Goal: Task Accomplishment & Management: Complete application form

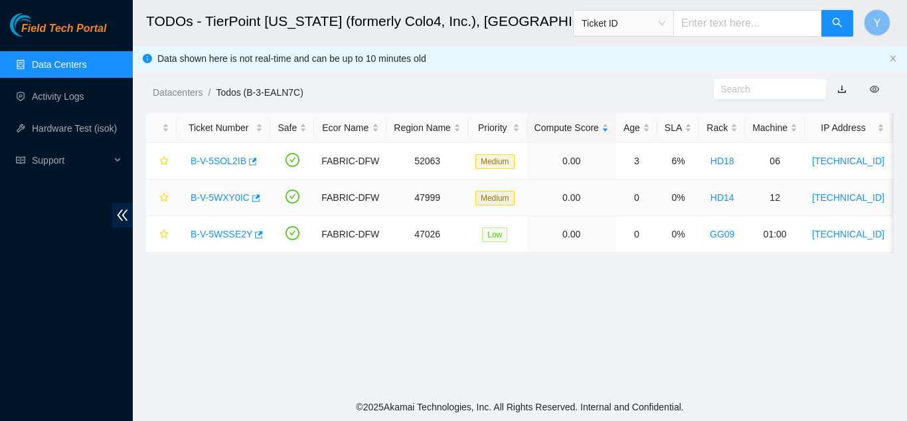
click at [231, 193] on link "B-V-5WXY0IC" at bounding box center [220, 197] width 59 height 11
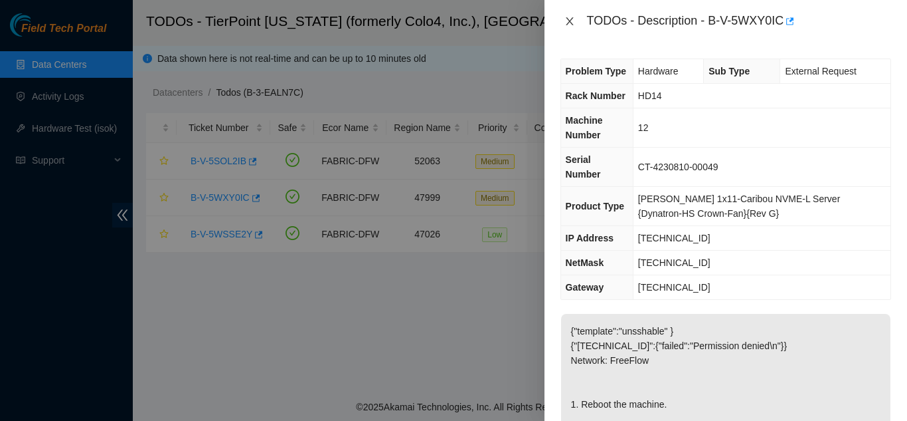
click at [570, 19] on icon "close" at bounding box center [570, 21] width 11 height 11
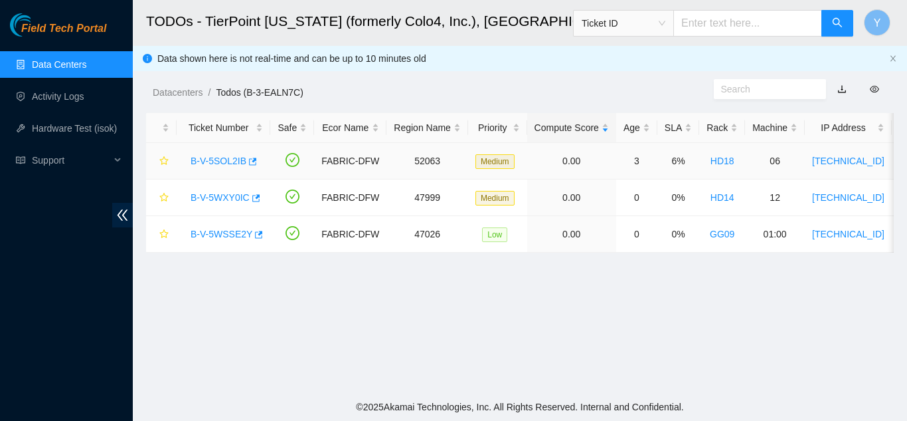
click at [222, 159] on link "B-V-5SOL2IB" at bounding box center [219, 160] width 56 height 11
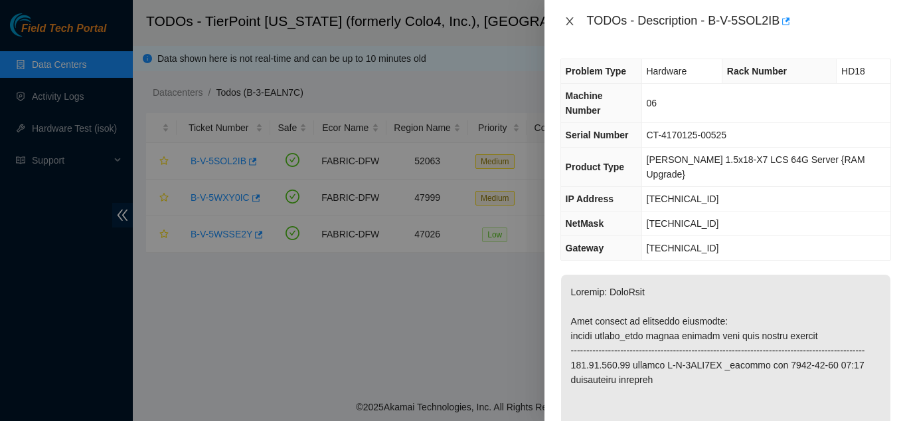
click at [568, 18] on icon "close" at bounding box center [570, 21] width 11 height 11
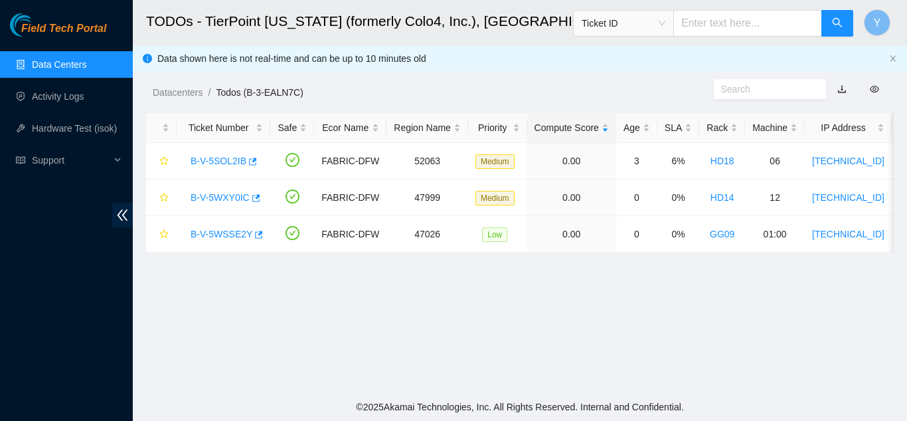
click at [228, 13] on h2 "TODOs - TierPoint Texas (formerly Colo4, Inc.), Dallas, TX" at bounding box center [454, 21] width 616 height 43
click at [223, 193] on link "B-V-5WXY0IC" at bounding box center [220, 197] width 59 height 11
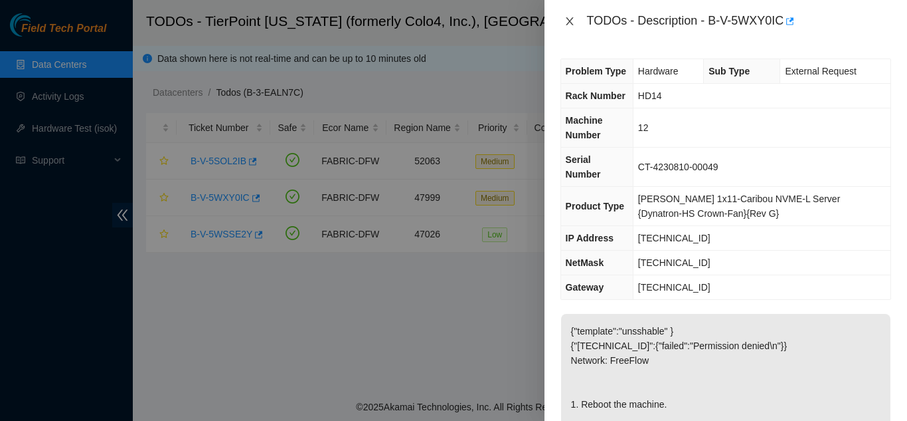
click at [567, 19] on icon "close" at bounding box center [569, 21] width 7 height 8
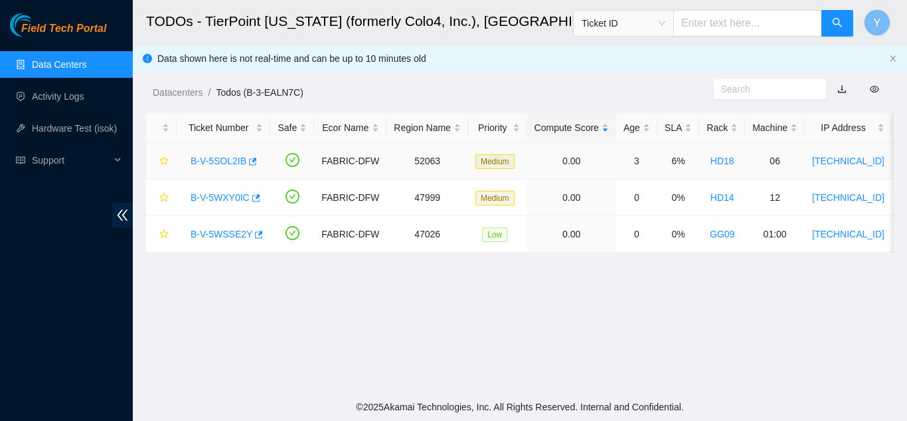
click at [226, 161] on link "B-V-5SOL2IB" at bounding box center [219, 160] width 56 height 11
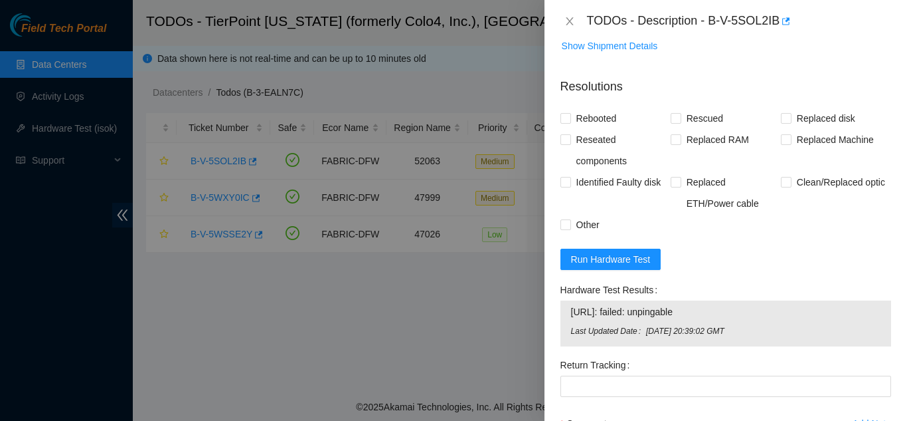
scroll to position [1074, 0]
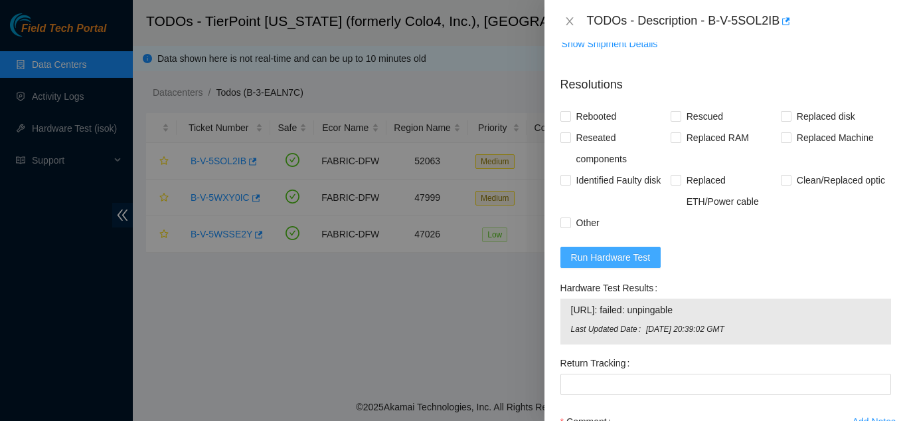
click at [618, 250] on span "Run Hardware Test" at bounding box center [611, 257] width 80 height 15
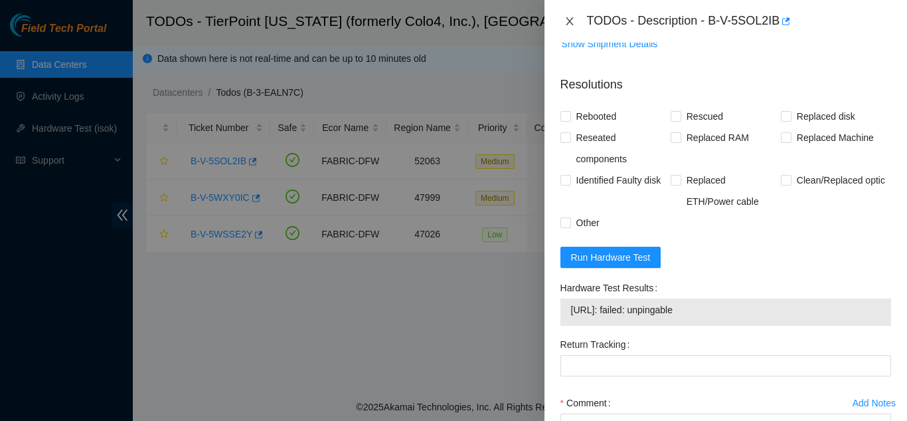
click at [573, 22] on icon "close" at bounding box center [570, 21] width 11 height 11
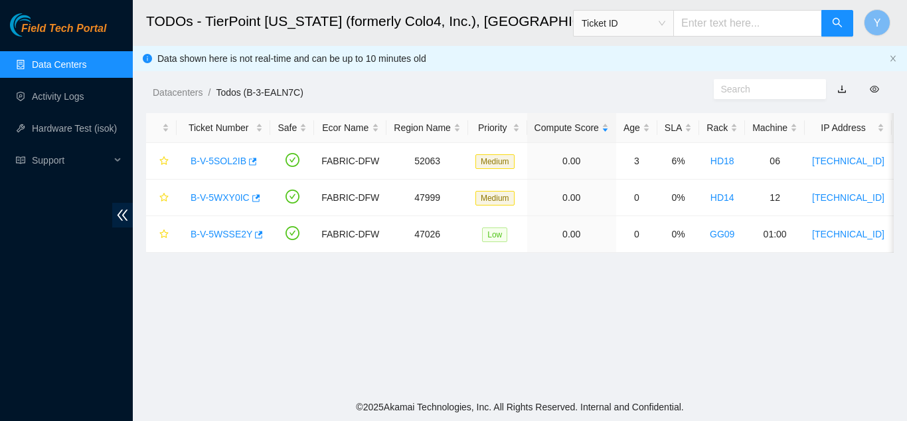
scroll to position [343, 0]
click at [211, 197] on link "B-V-5WXY0IC" at bounding box center [220, 197] width 59 height 11
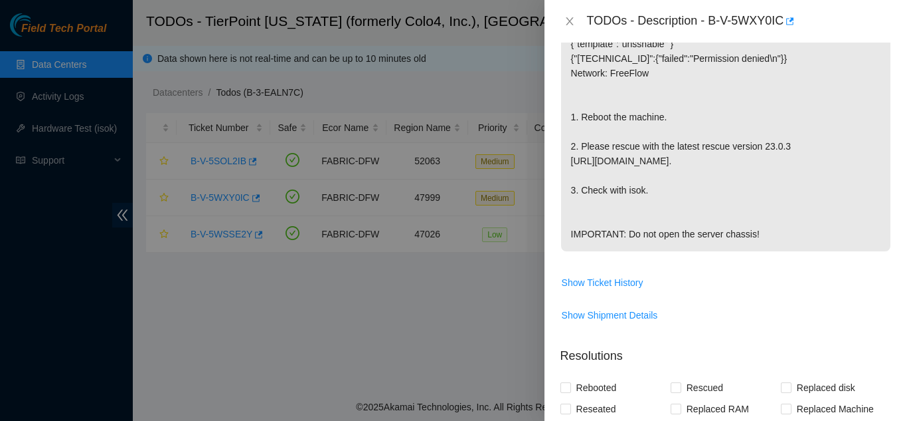
scroll to position [286, 0]
click at [570, 20] on icon "close" at bounding box center [570, 21] width 11 height 11
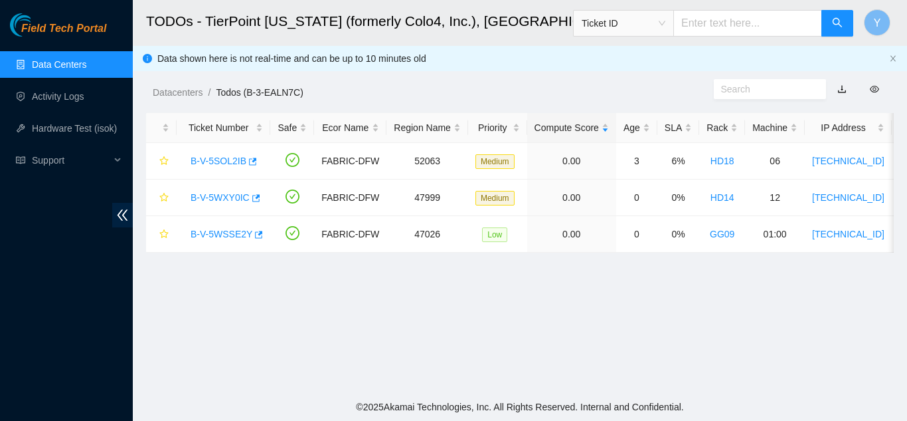
scroll to position [276, 0]
click at [225, 159] on link "B-V-5SOL2IB" at bounding box center [219, 160] width 56 height 11
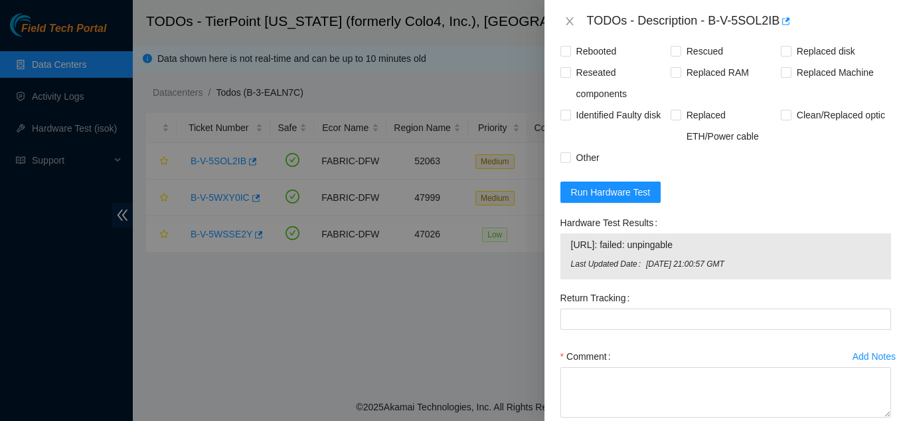
scroll to position [1145, 0]
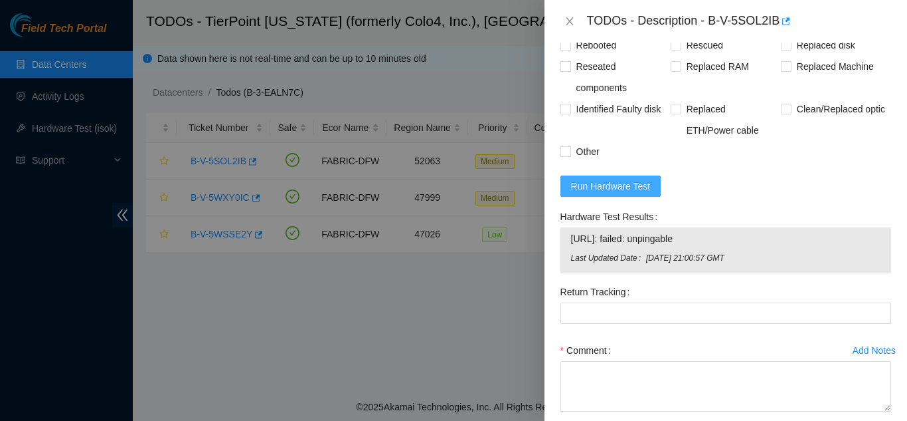
click at [620, 179] on span "Run Hardware Test" at bounding box center [611, 186] width 80 height 15
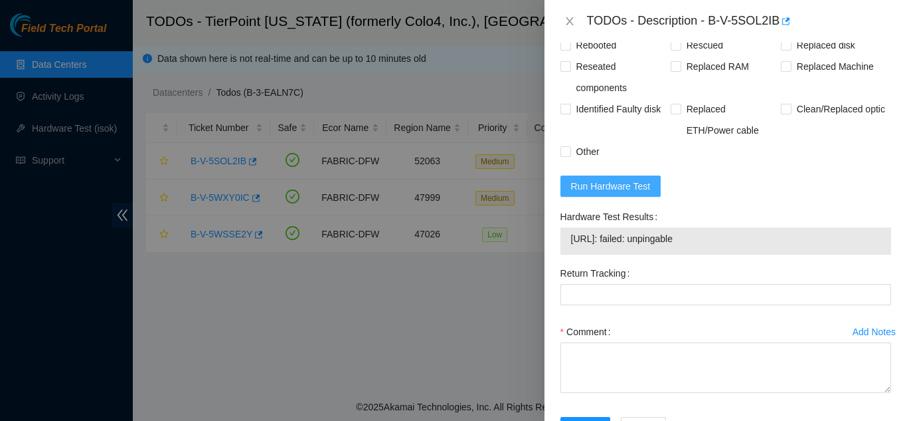
click at [620, 179] on span "Run Hardware Test" at bounding box center [611, 186] width 80 height 15
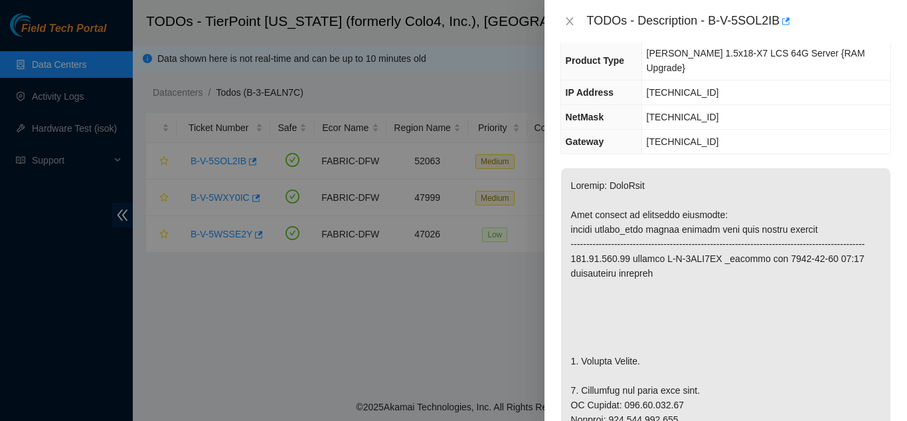
scroll to position [90, 0]
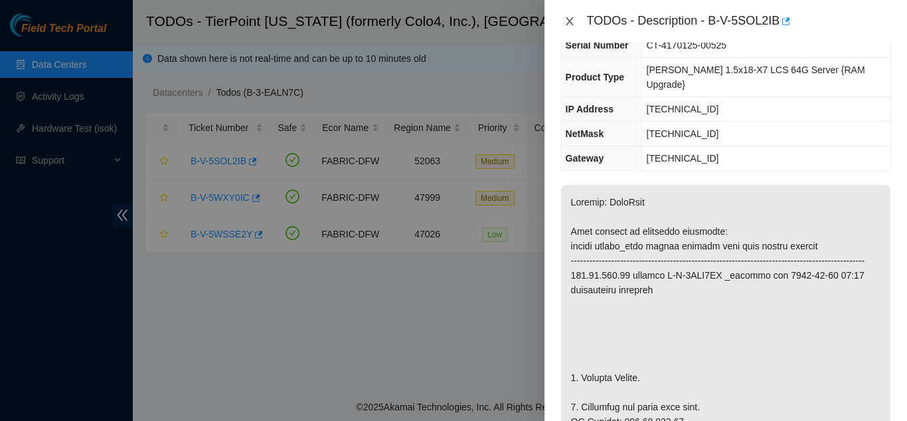
click at [573, 19] on icon "close" at bounding box center [570, 21] width 11 height 11
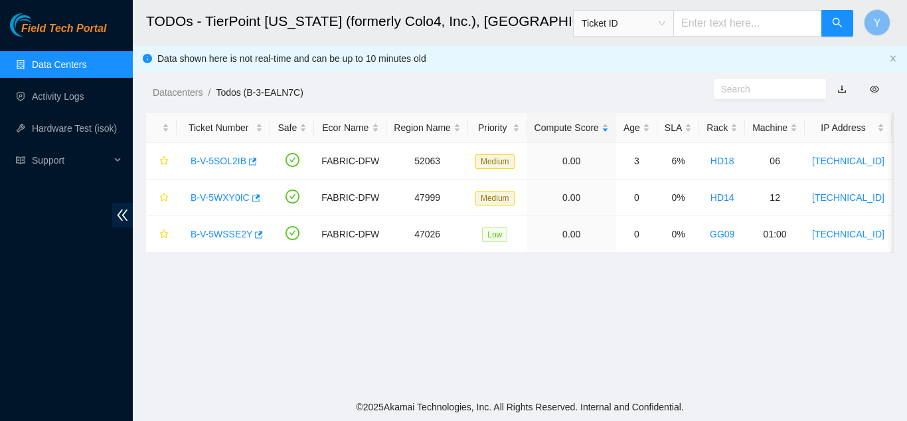
scroll to position [119, 0]
click at [230, 196] on link "B-V-5WXY0IC" at bounding box center [220, 197] width 59 height 11
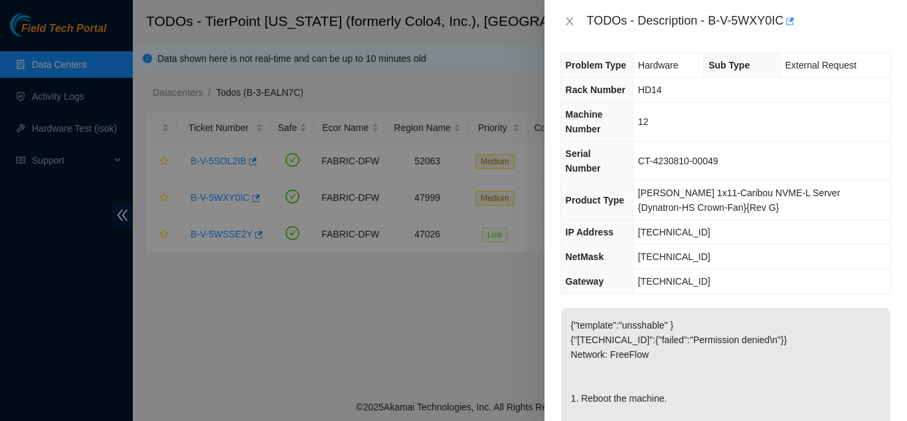
scroll to position [0, 0]
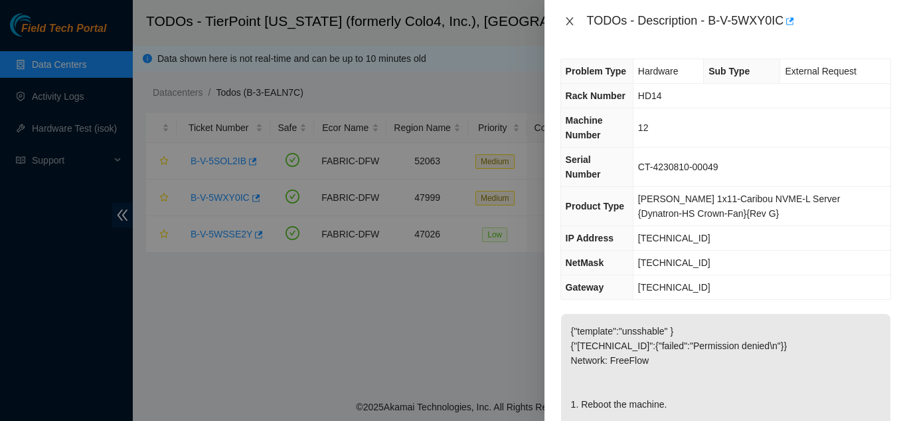
drag, startPoint x: 566, startPoint y: 19, endPoint x: 577, endPoint y: 39, distance: 22.6
click at [567, 19] on icon "close" at bounding box center [570, 21] width 11 height 11
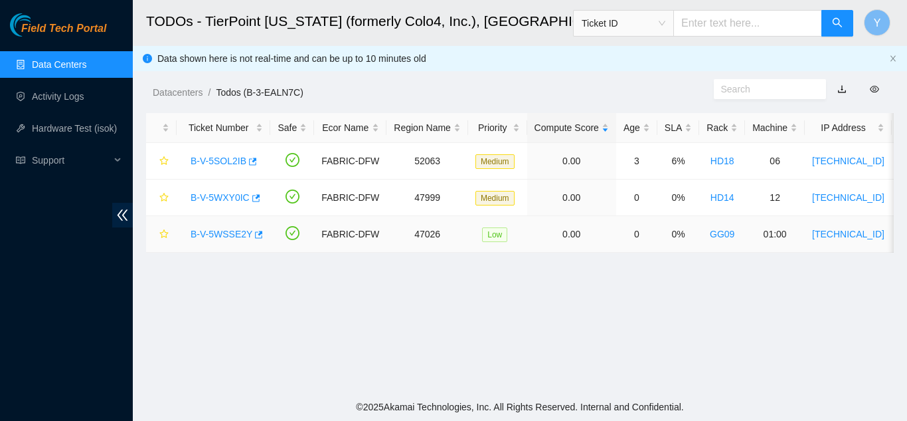
click at [215, 234] on link "B-V-5WSSE2Y" at bounding box center [222, 234] width 62 height 11
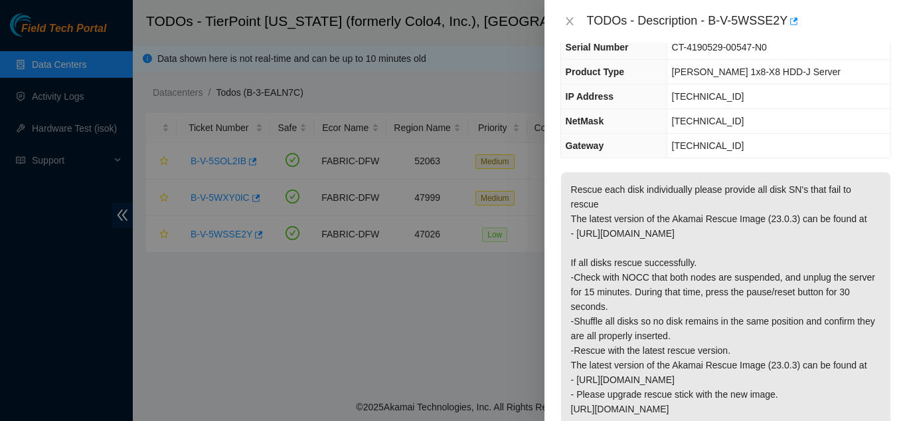
scroll to position [66, 0]
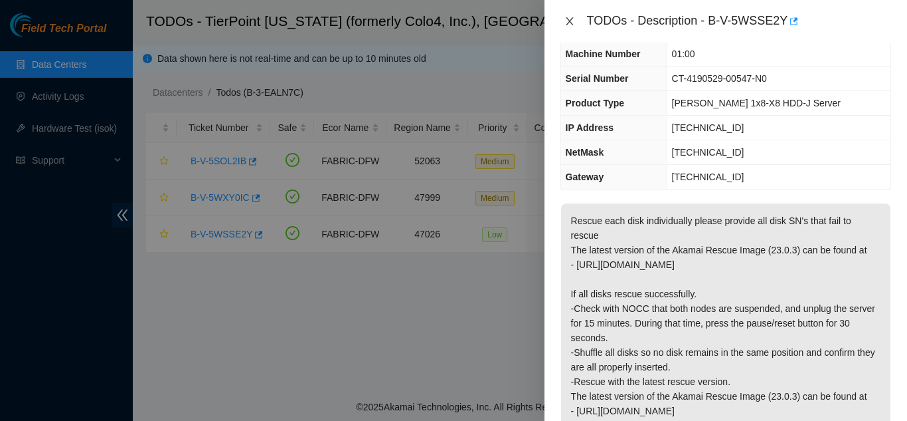
click at [577, 22] on button "Close" at bounding box center [570, 21] width 19 height 13
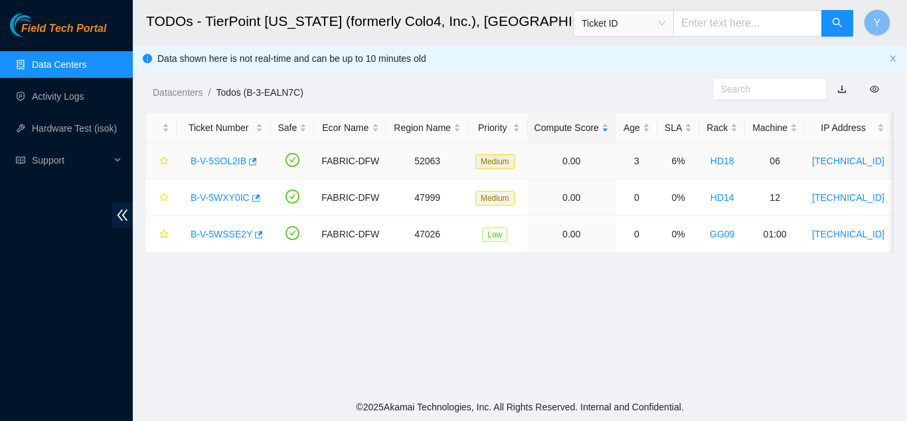
scroll to position [96, 0]
click at [232, 195] on link "B-V-5WXY0IC" at bounding box center [220, 197] width 59 height 11
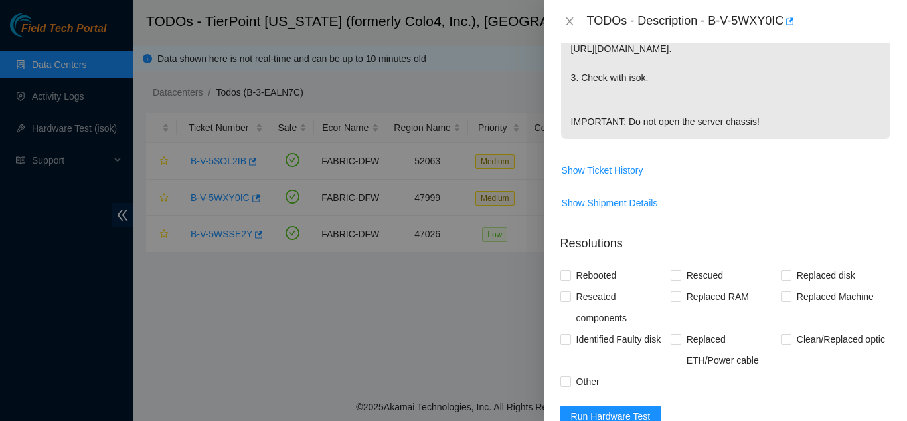
scroll to position [531, 0]
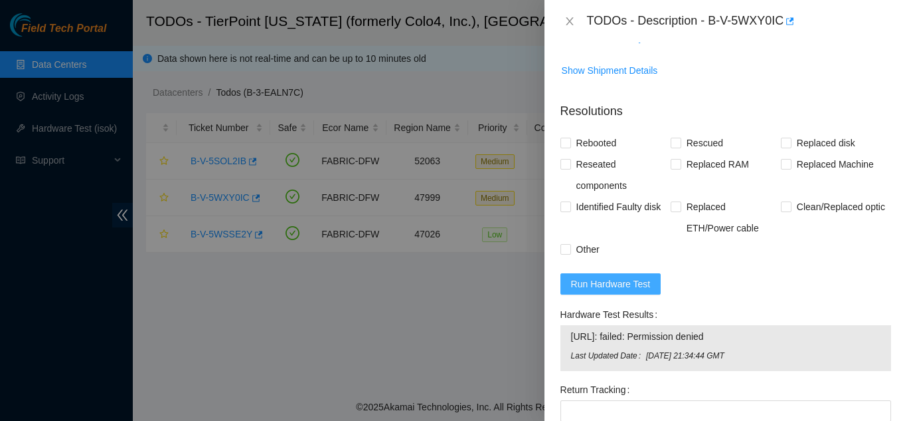
click at [630, 291] on span "Run Hardware Test" at bounding box center [611, 283] width 80 height 15
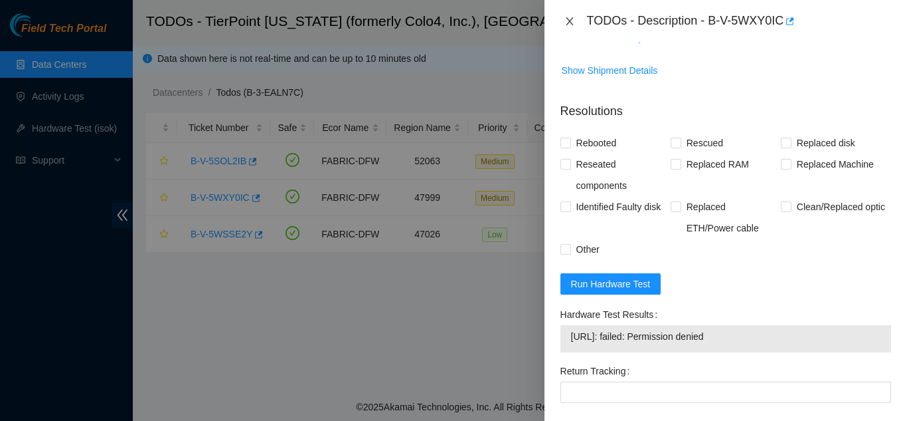
click at [571, 24] on icon "close" at bounding box center [570, 21] width 11 height 11
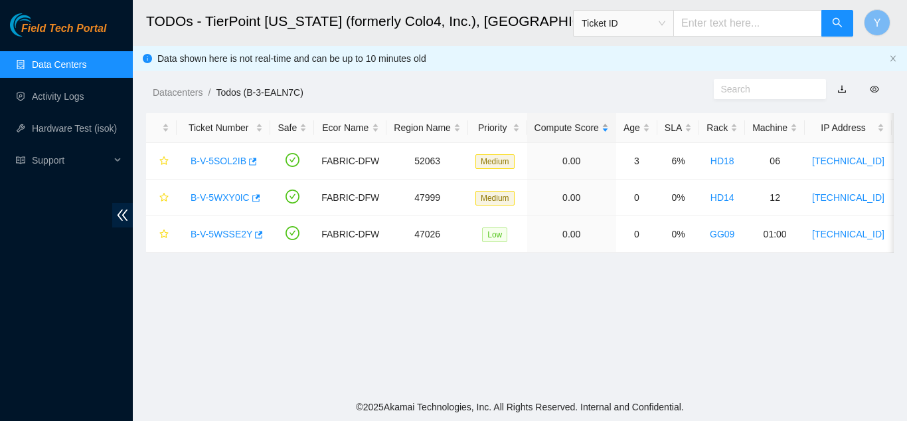
scroll to position [288, 0]
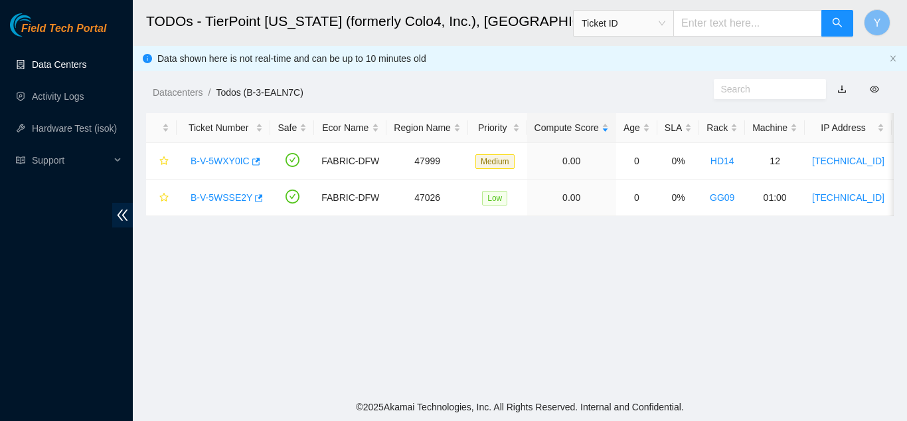
click at [67, 59] on link "Data Centers" at bounding box center [59, 64] width 54 height 11
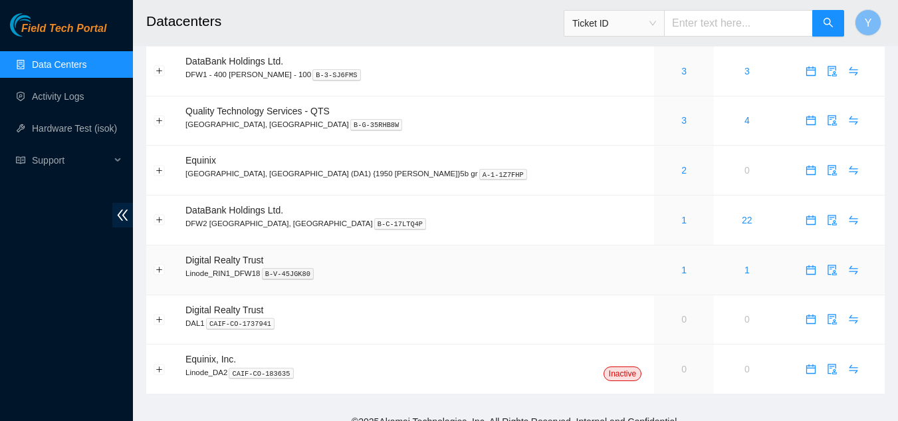
scroll to position [108, 0]
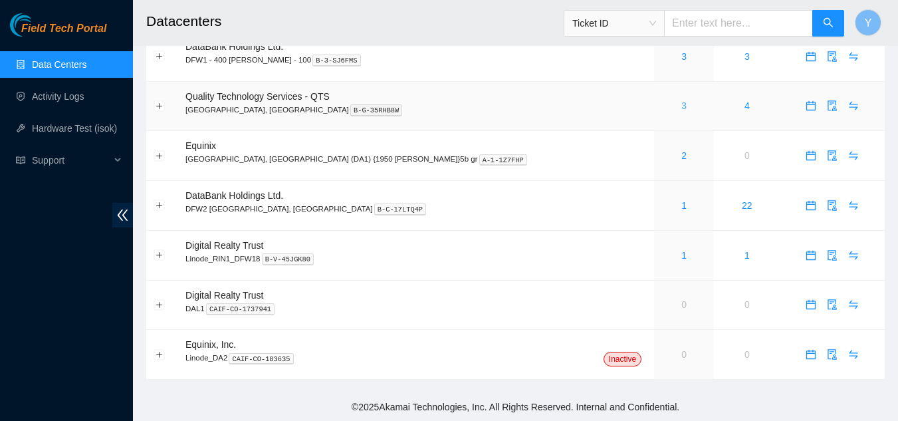
click at [681, 109] on link "3" at bounding box center [683, 105] width 5 height 11
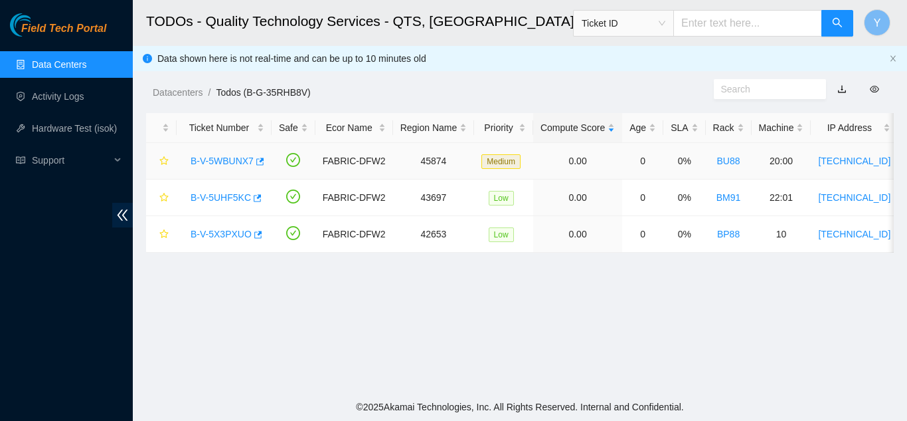
click at [233, 159] on link "B-V-5WBUNX7" at bounding box center [222, 160] width 63 height 11
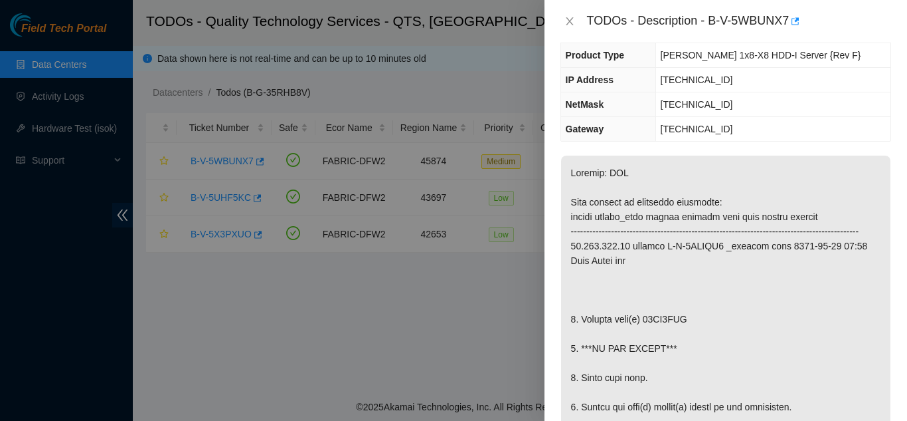
scroll to position [66, 0]
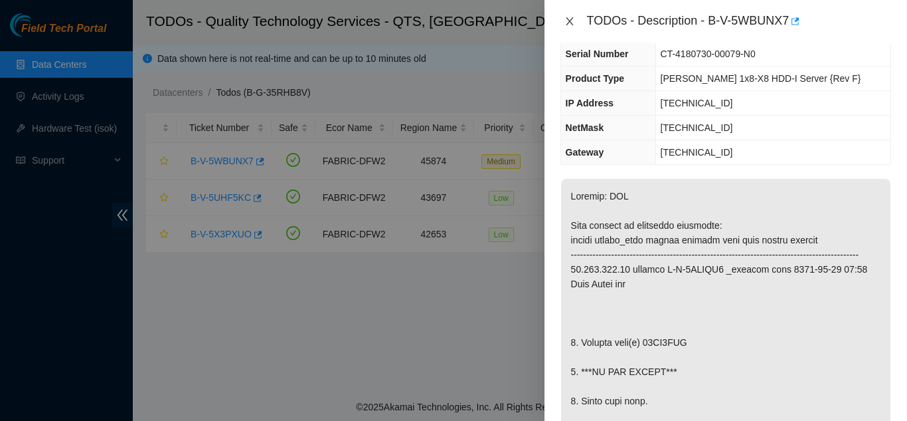
click at [569, 18] on icon "close" at bounding box center [570, 21] width 11 height 11
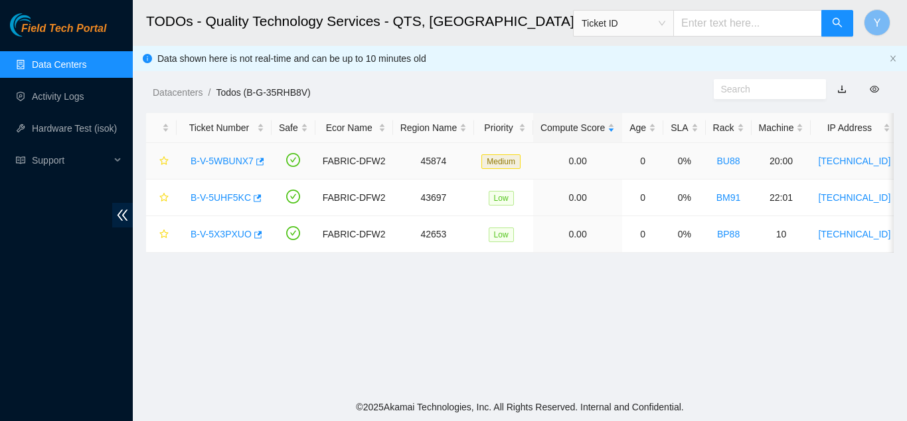
scroll to position [96, 0]
click at [230, 196] on link "B-V-5UHF5KC" at bounding box center [221, 197] width 60 height 11
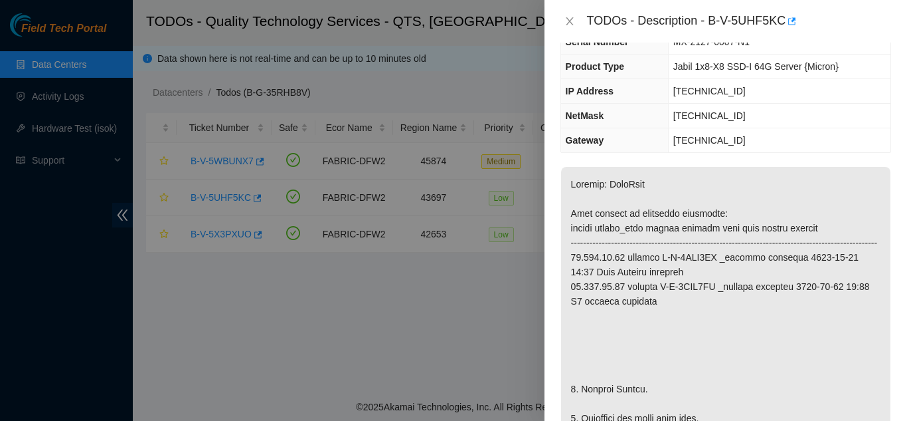
scroll to position [133, 0]
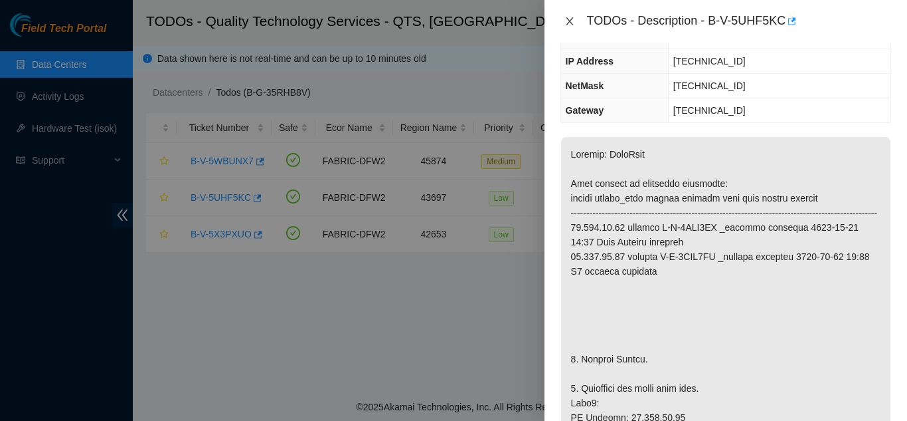
click at [571, 19] on icon "close" at bounding box center [570, 21] width 11 height 11
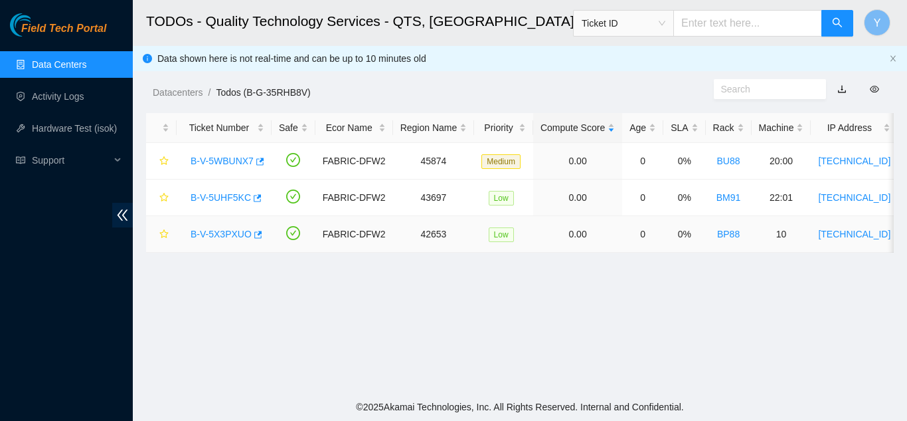
scroll to position [177, 0]
click at [227, 229] on link "B-V-5X3PXUO" at bounding box center [221, 234] width 61 height 11
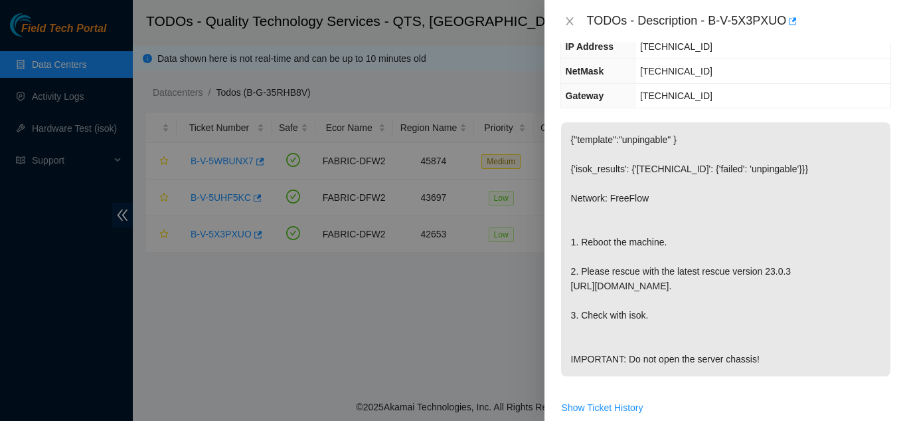
scroll to position [147, 0]
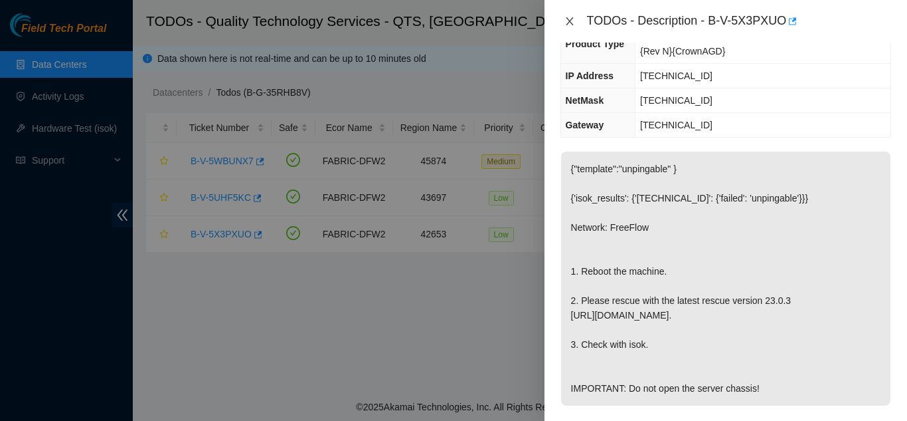
click at [572, 21] on icon "close" at bounding box center [570, 21] width 11 height 11
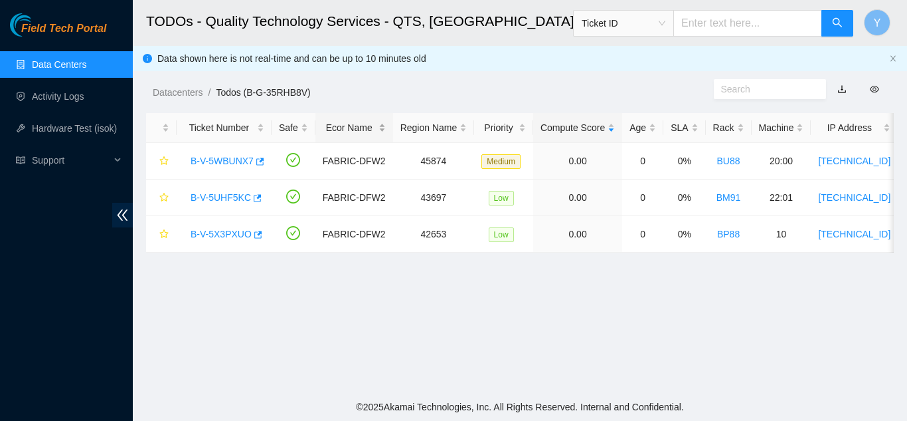
scroll to position [177, 0]
click at [80, 62] on link "Data Centers" at bounding box center [59, 64] width 54 height 11
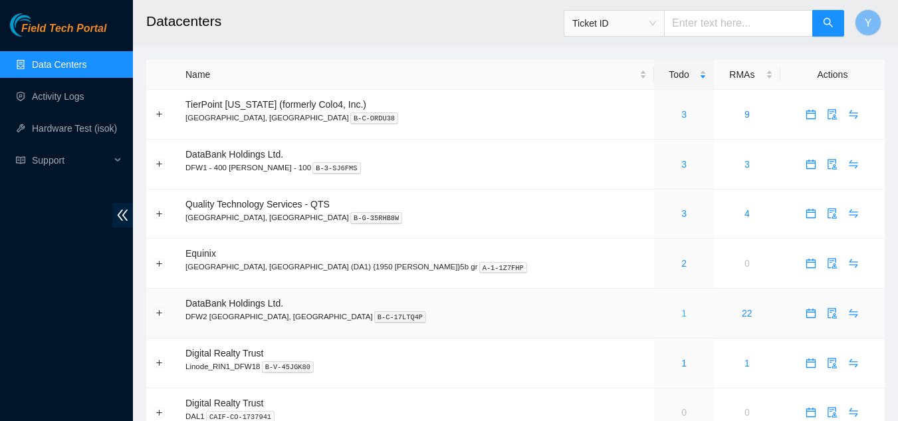
click at [681, 315] on link "1" at bounding box center [683, 313] width 5 height 11
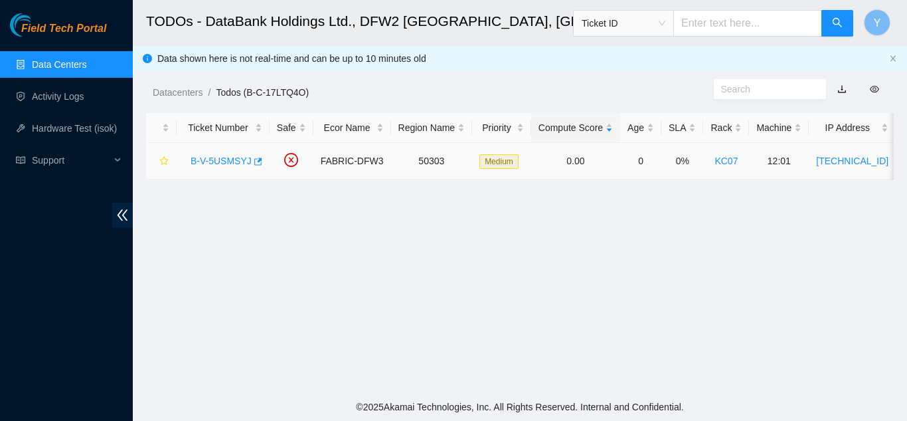
click at [228, 157] on link "B-V-5USMSYJ" at bounding box center [221, 160] width 61 height 11
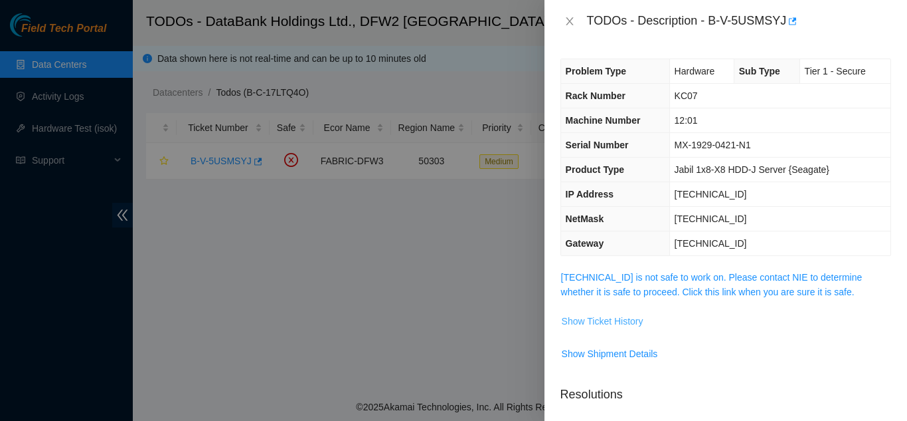
click at [585, 322] on span "Show Ticket History" at bounding box center [603, 321] width 82 height 15
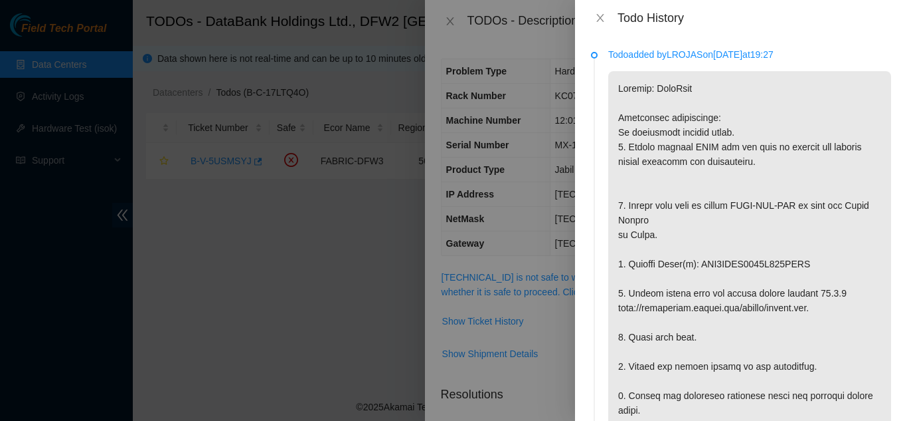
click at [601, 10] on div "Todo History" at bounding box center [741, 18] width 332 height 36
click at [598, 17] on icon "close" at bounding box center [600, 18] width 11 height 11
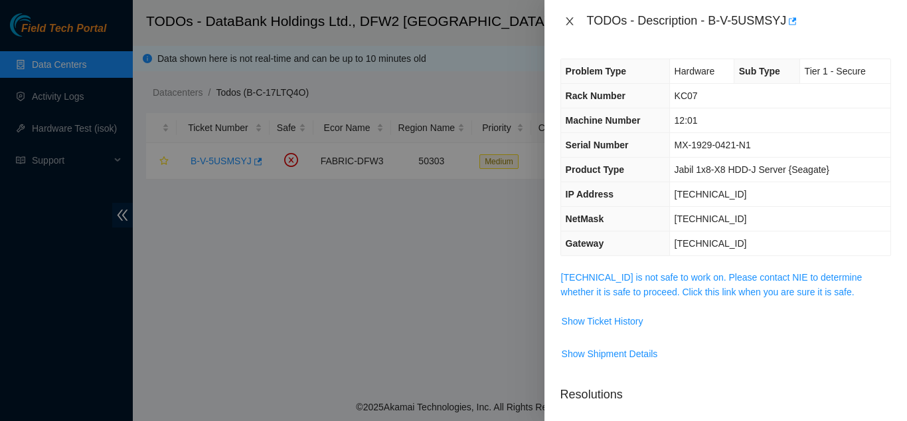
click at [567, 19] on icon "close" at bounding box center [570, 21] width 11 height 11
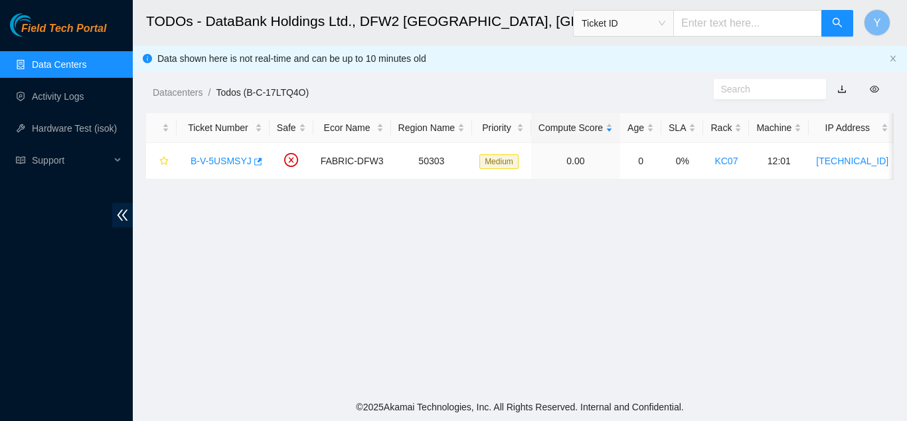
click at [58, 65] on link "Data Centers" at bounding box center [59, 64] width 54 height 11
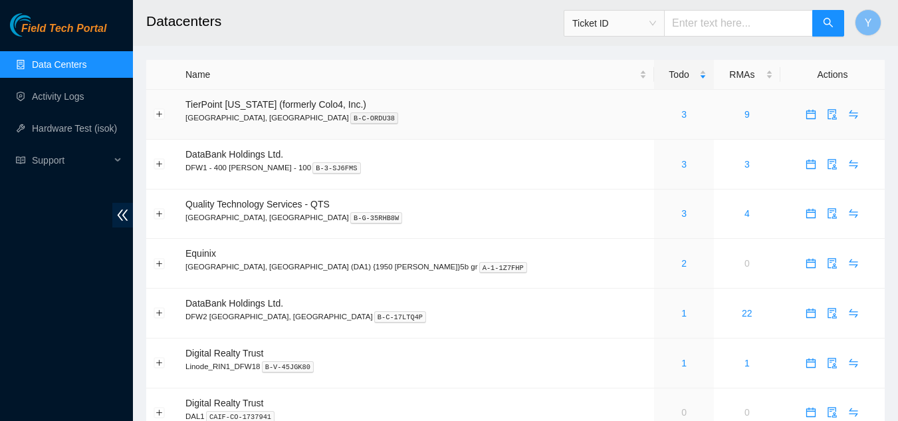
click at [661, 114] on div "3" at bounding box center [683, 114] width 45 height 15
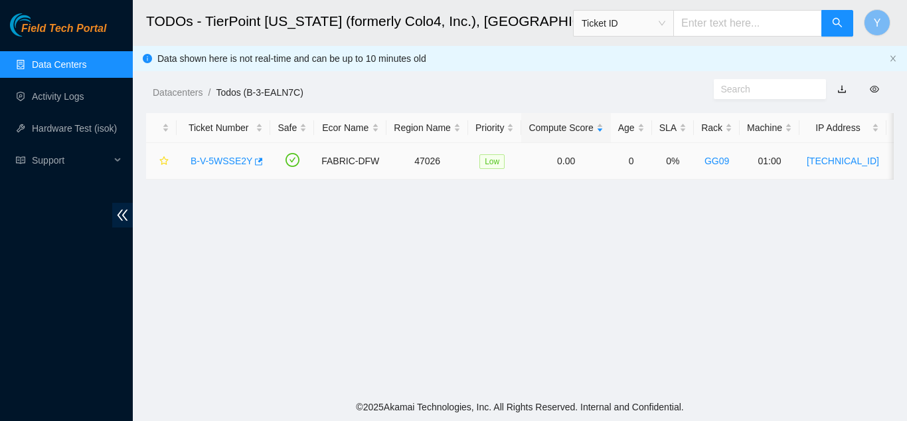
click at [221, 157] on link "B-V-5WSSE2Y" at bounding box center [222, 160] width 62 height 11
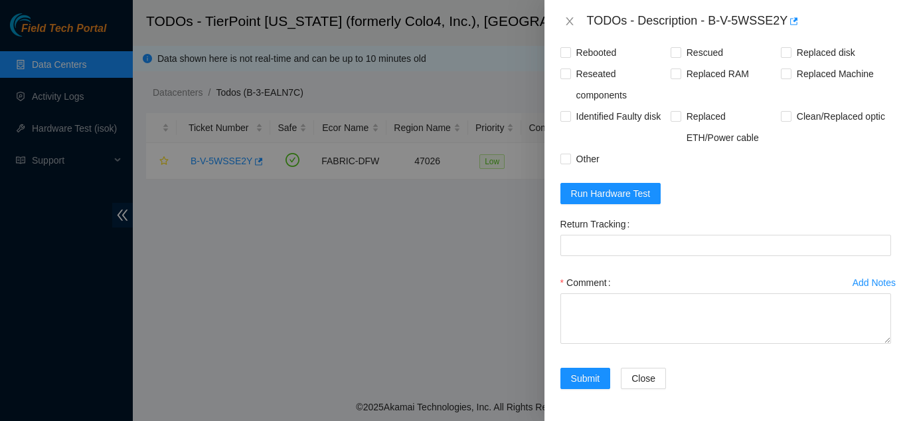
scroll to position [619, 0]
click at [613, 197] on span "Run Hardware Test" at bounding box center [611, 193] width 80 height 15
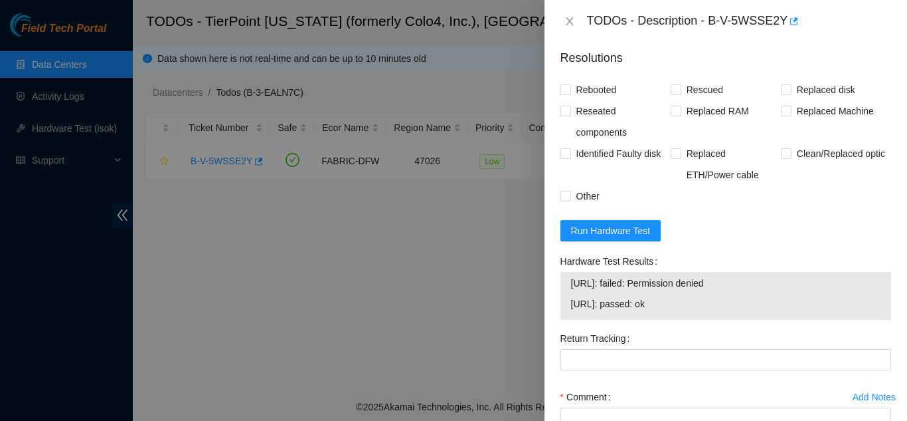
scroll to position [566, 0]
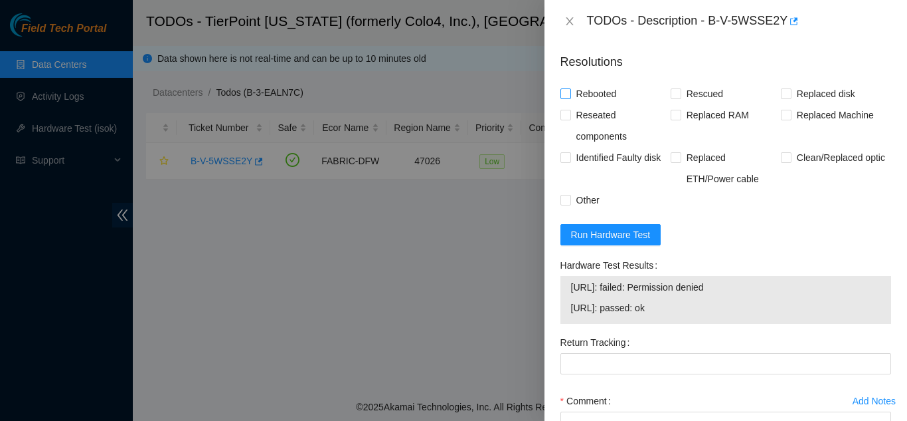
click at [562, 98] on input "Rebooted" at bounding box center [565, 92] width 9 height 9
checkbox input "true"
click at [673, 98] on input "Rescued" at bounding box center [675, 92] width 9 height 9
checkbox input "true"
click at [567, 204] on input "Other" at bounding box center [565, 199] width 9 height 9
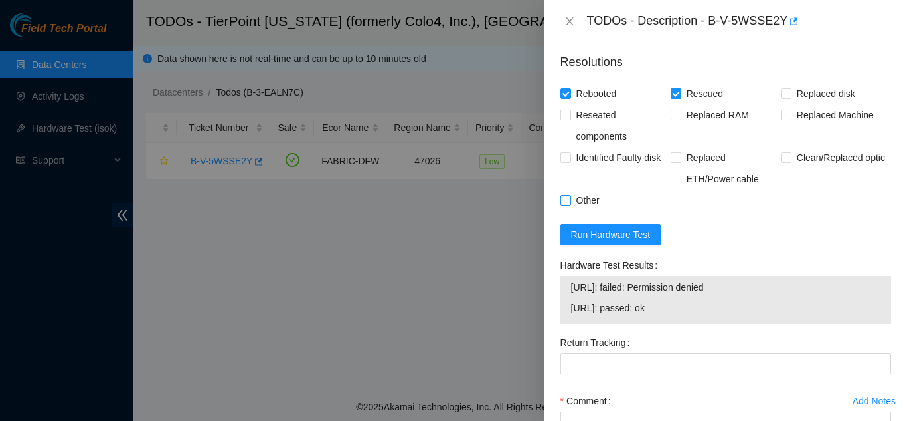
checkbox input "true"
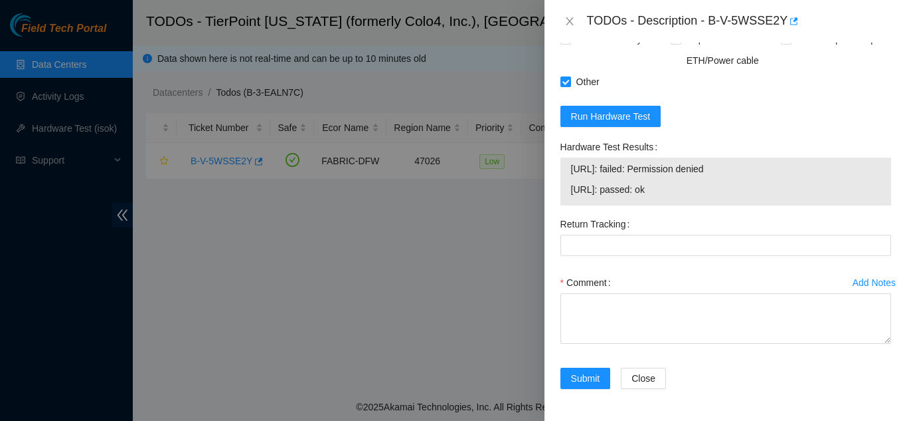
scroll to position [699, 0]
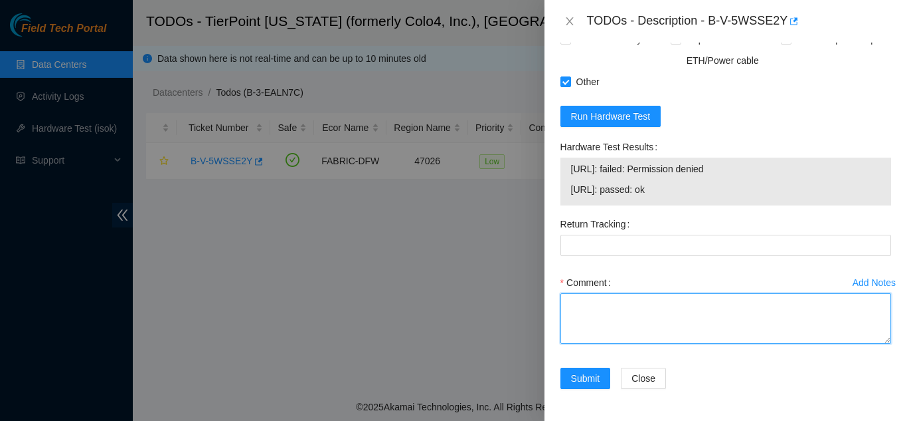
click at [583, 312] on textarea "Comment" at bounding box center [726, 318] width 331 height 50
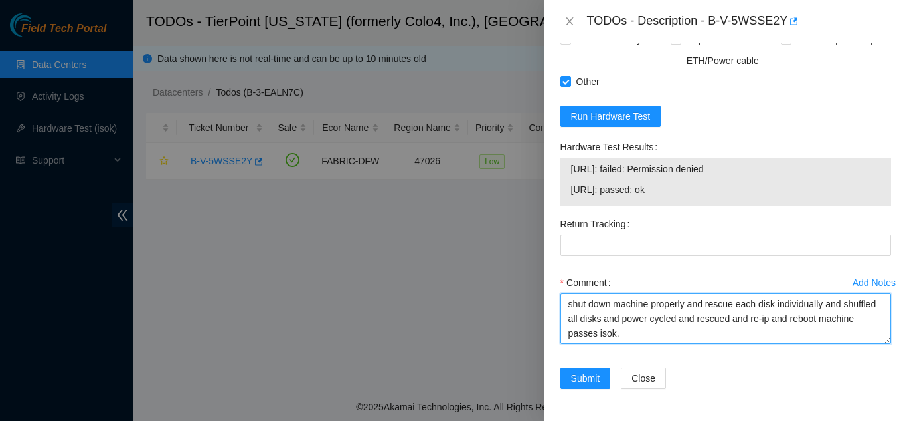
drag, startPoint x: 654, startPoint y: 334, endPoint x: 565, endPoint y: 306, distance: 93.5
click at [565, 306] on textarea "shut down machine properly and rescue each disk individually and shuffled all d…" at bounding box center [726, 318] width 331 height 50
type textarea "shut down machine properly and rescue each disk individually and shuffled all d…"
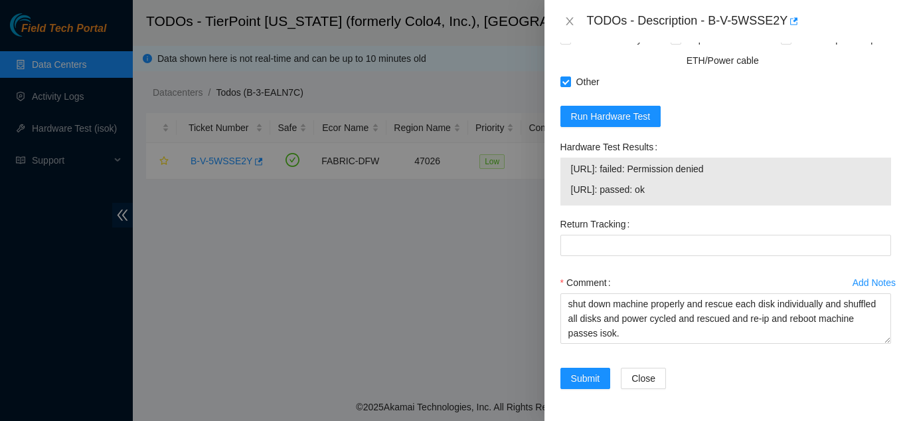
click at [688, 275] on div "Comment" at bounding box center [726, 282] width 331 height 21
click at [579, 381] on span "Submit" at bounding box center [585, 378] width 29 height 15
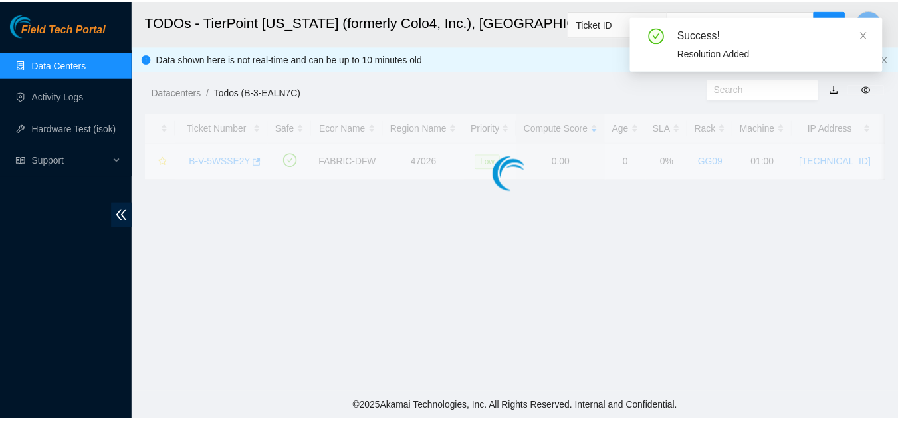
scroll to position [407, 0]
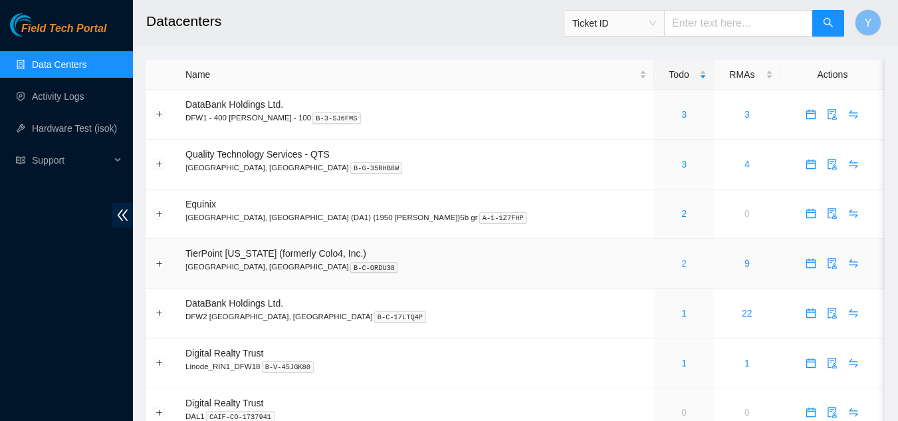
click at [681, 264] on link "2" at bounding box center [683, 263] width 5 height 11
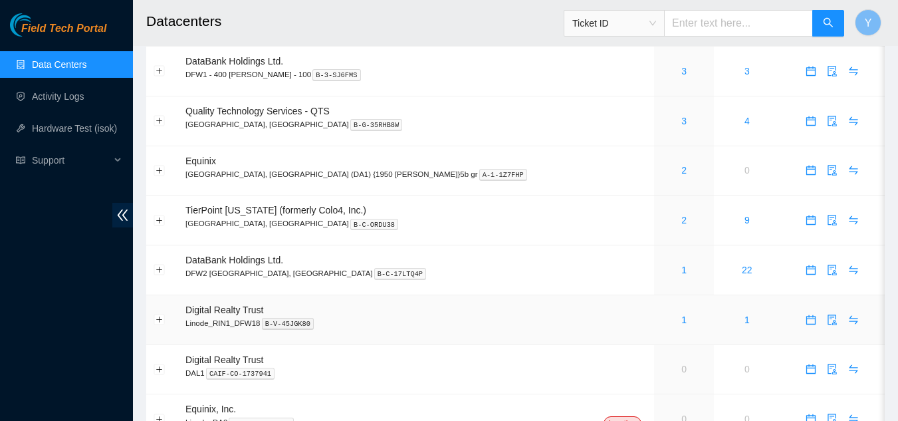
scroll to position [108, 0]
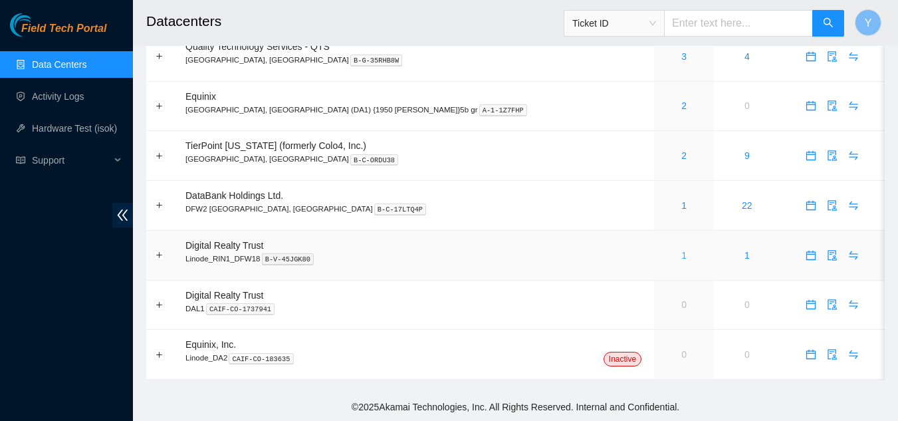
click at [681, 260] on link "1" at bounding box center [683, 255] width 5 height 11
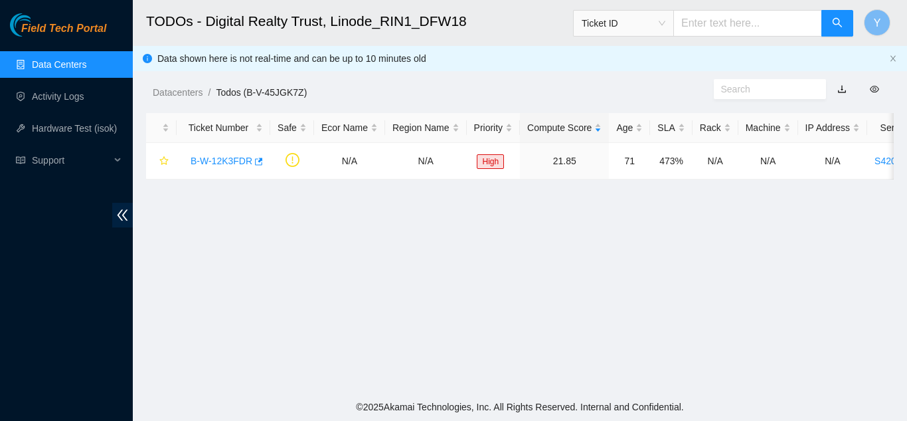
click at [63, 62] on link "Data Centers" at bounding box center [59, 64] width 54 height 11
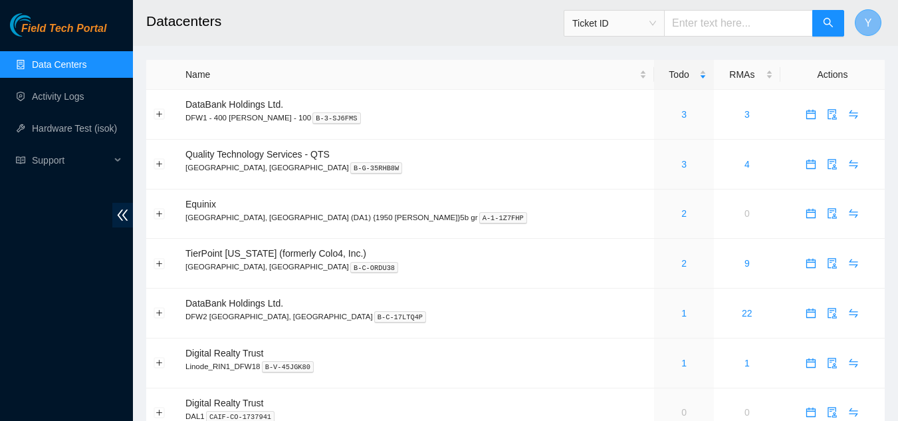
click at [872, 20] on button "Y" at bounding box center [867, 22] width 27 height 27
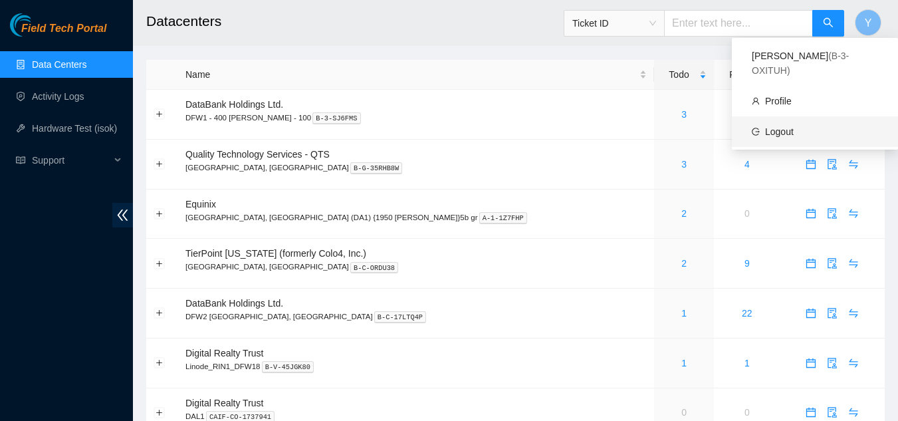
click at [789, 126] on link "Logout" at bounding box center [779, 131] width 29 height 11
